Goal: Information Seeking & Learning: Learn about a topic

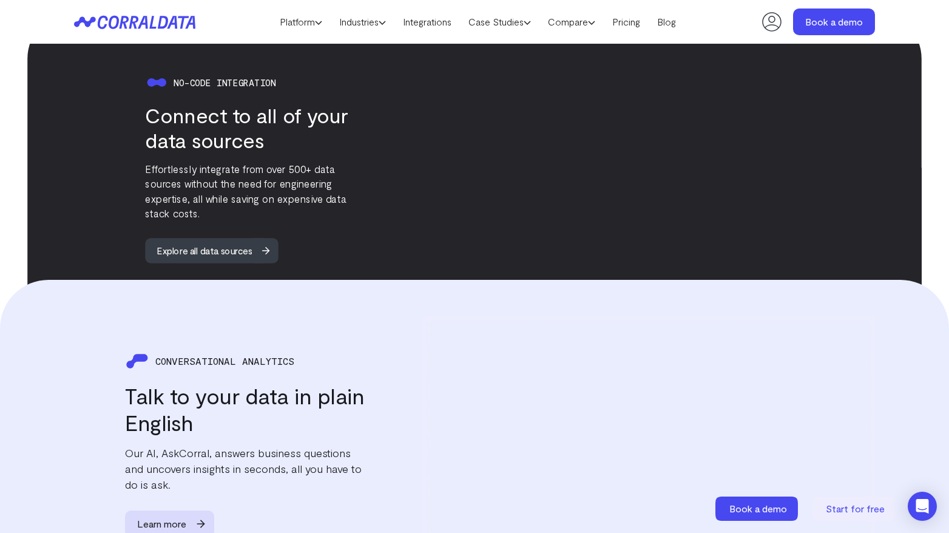
scroll to position [1274, 0]
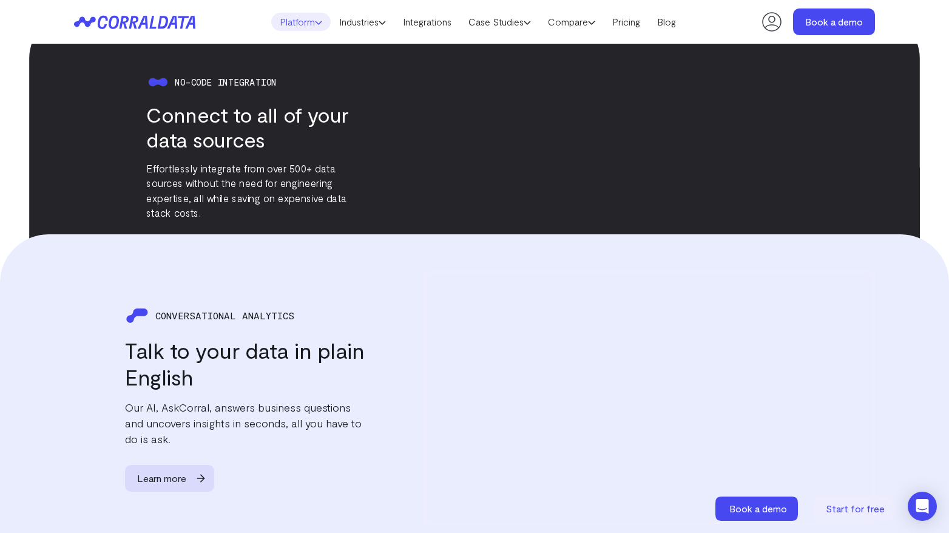
click at [296, 28] on link "Platform" at bounding box center [300, 22] width 59 height 18
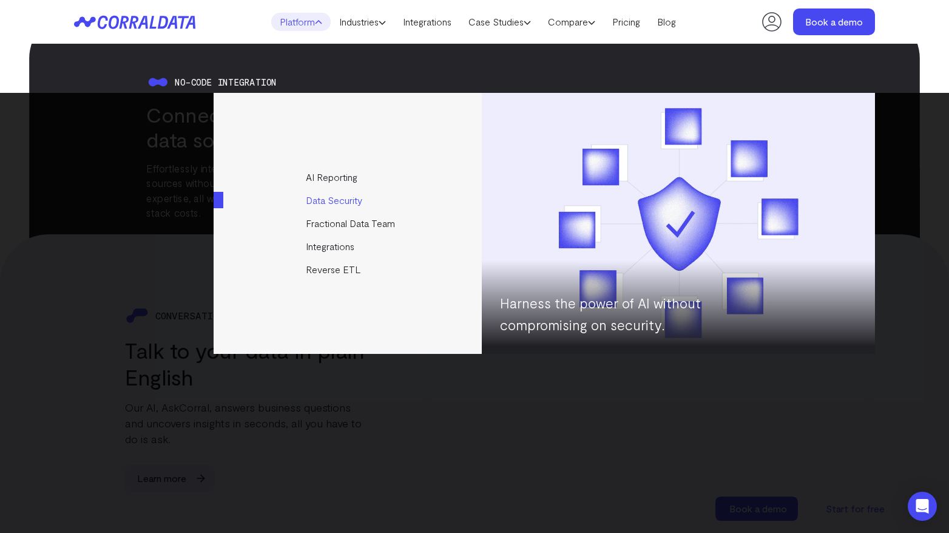
click at [348, 202] on link "Data Security" at bounding box center [349, 200] width 270 height 23
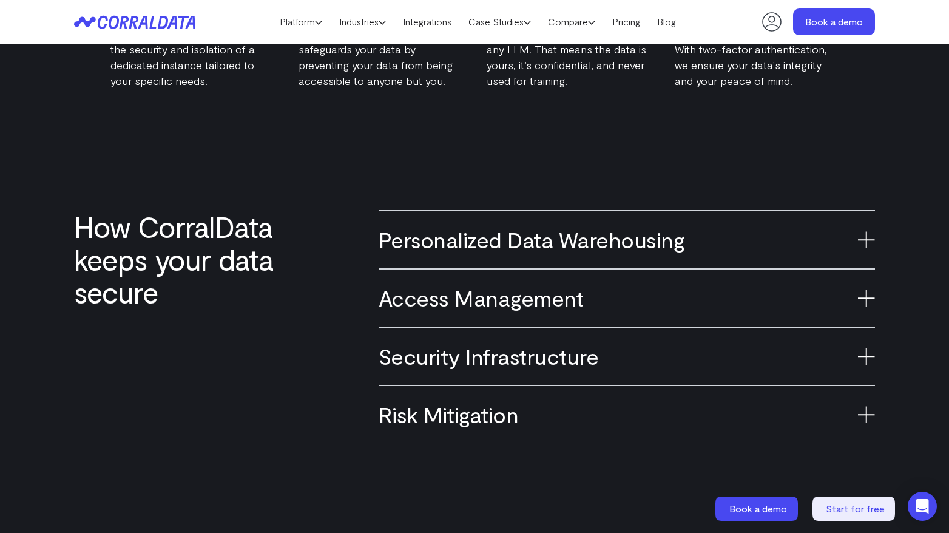
scroll to position [748, 0]
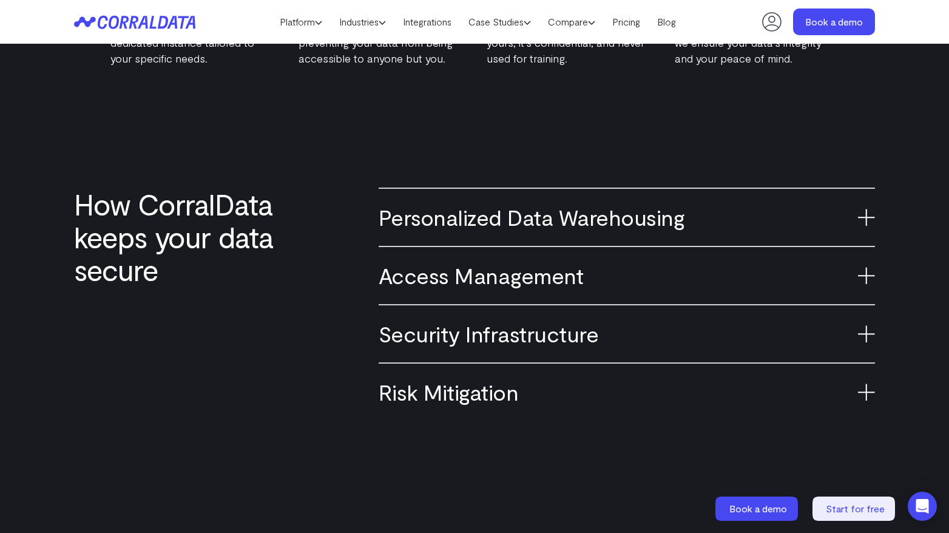
click at [481, 274] on h3 "Access Management" at bounding box center [627, 275] width 496 height 27
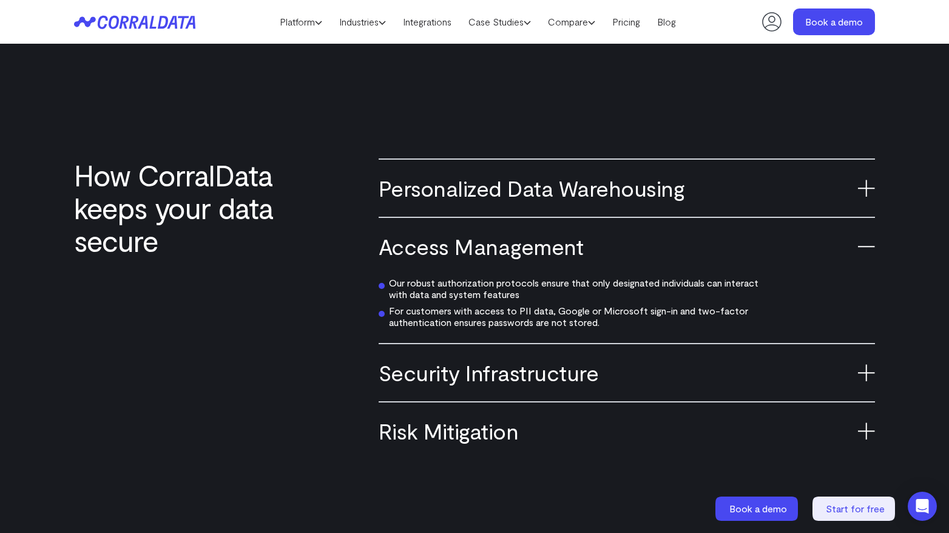
scroll to position [782, 0]
